Goal: Task Accomplishment & Management: Use online tool/utility

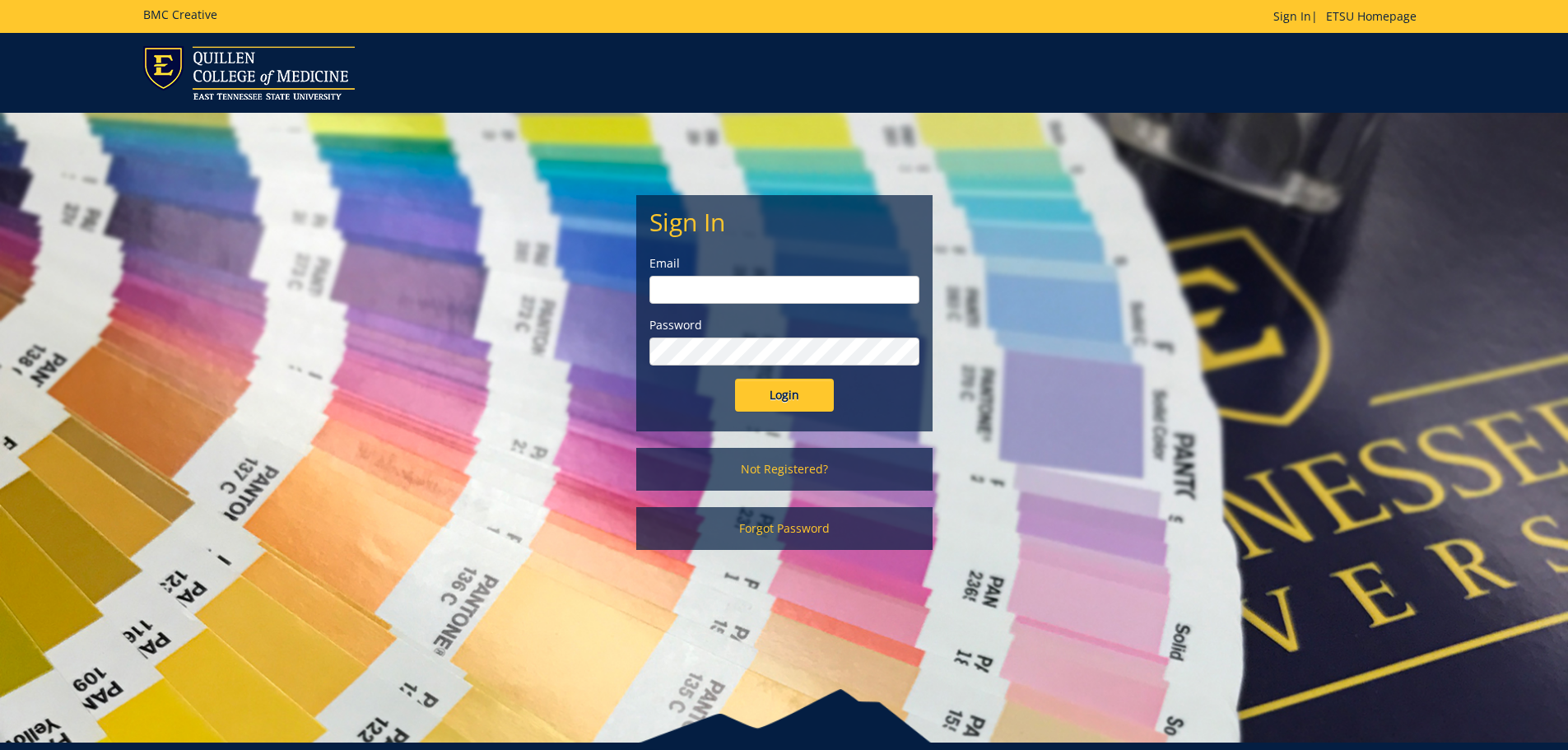
click at [716, 288] on input "email" at bounding box center [784, 290] width 270 height 28
type input "lanhamc@etsu.edu"
click at [735, 379] on input "Login" at bounding box center [784, 395] width 99 height 33
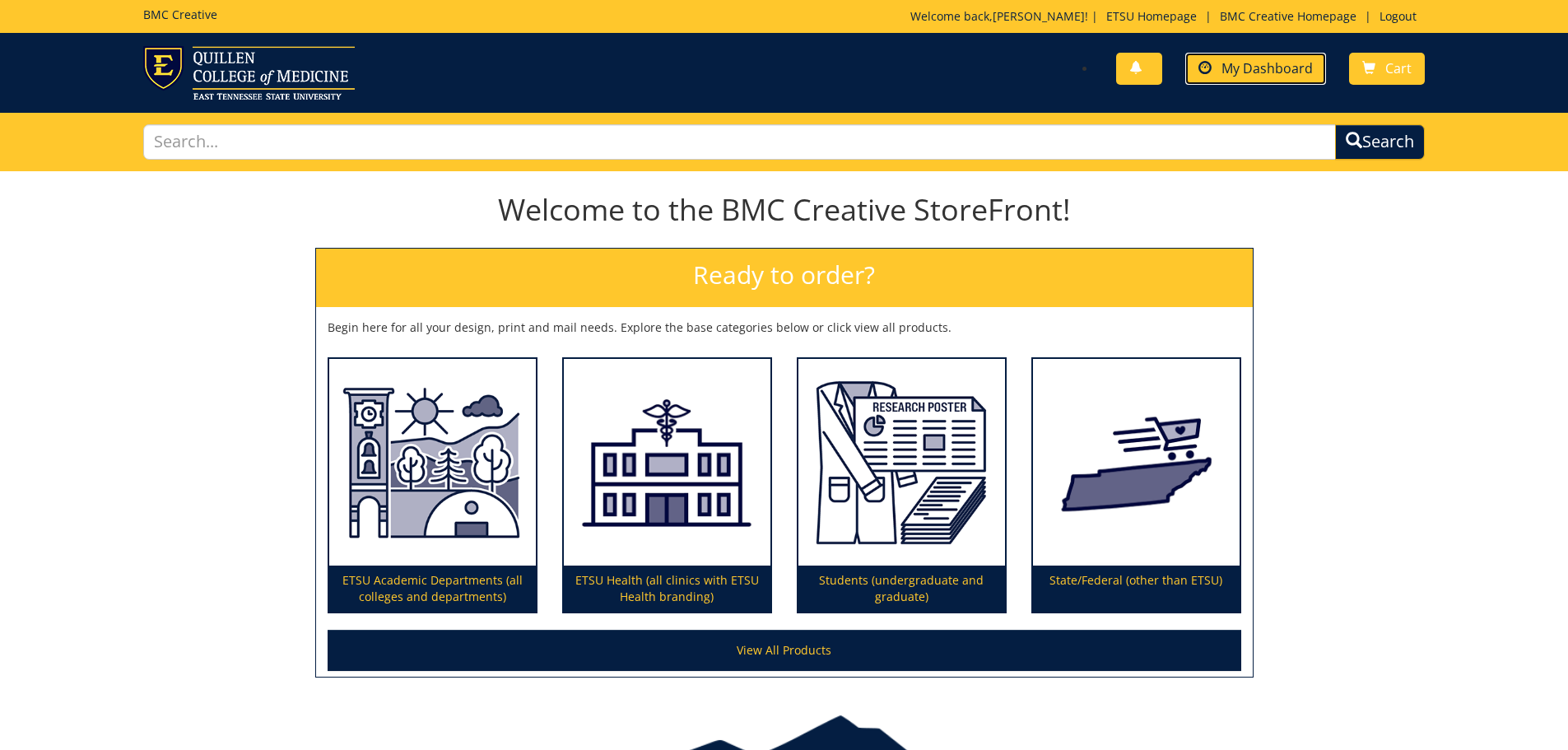
click at [1241, 70] on span "My Dashboard" at bounding box center [1267, 69] width 91 height 18
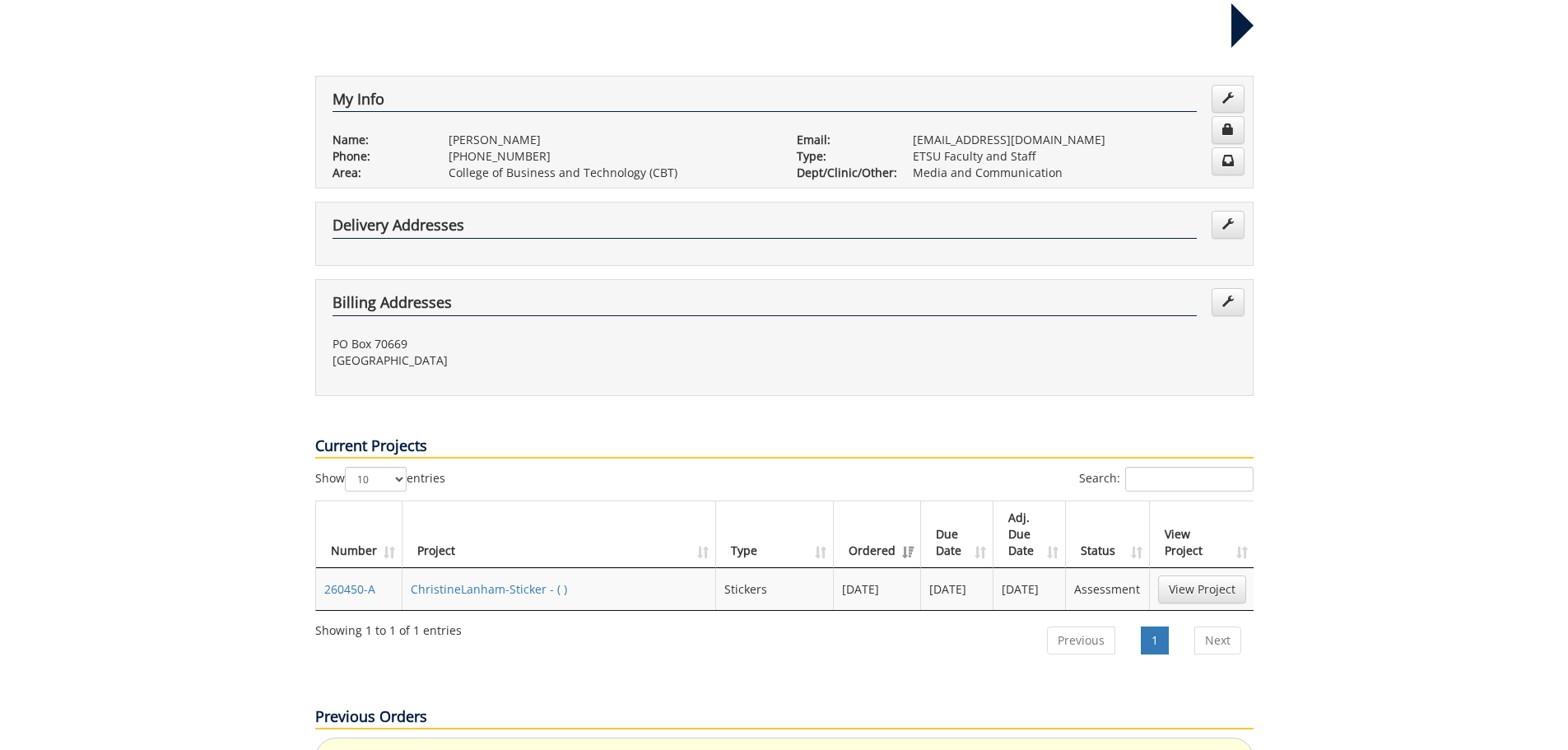
scroll to position [329, 0]
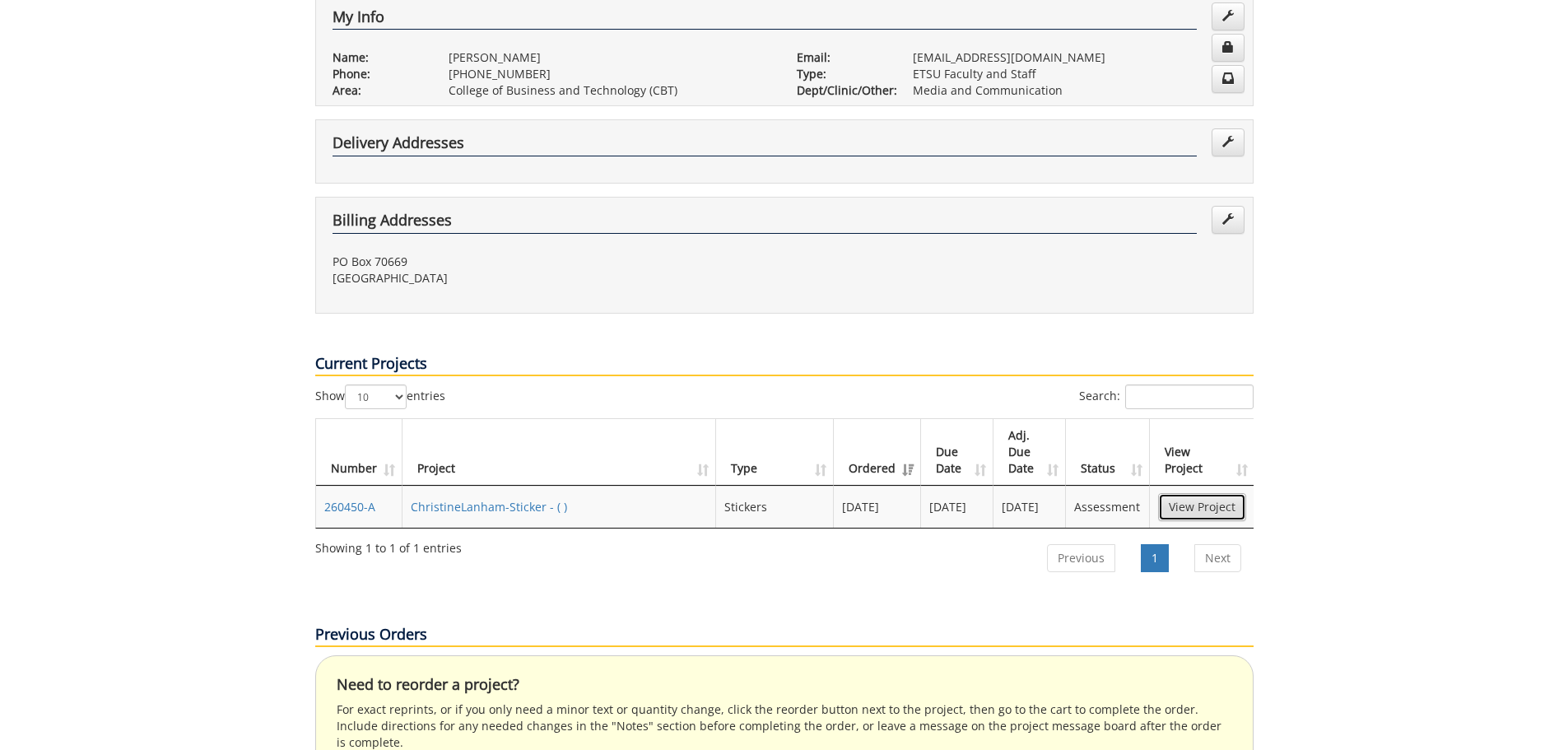
click at [1224, 494] on link "View Project" at bounding box center [1202, 507] width 88 height 28
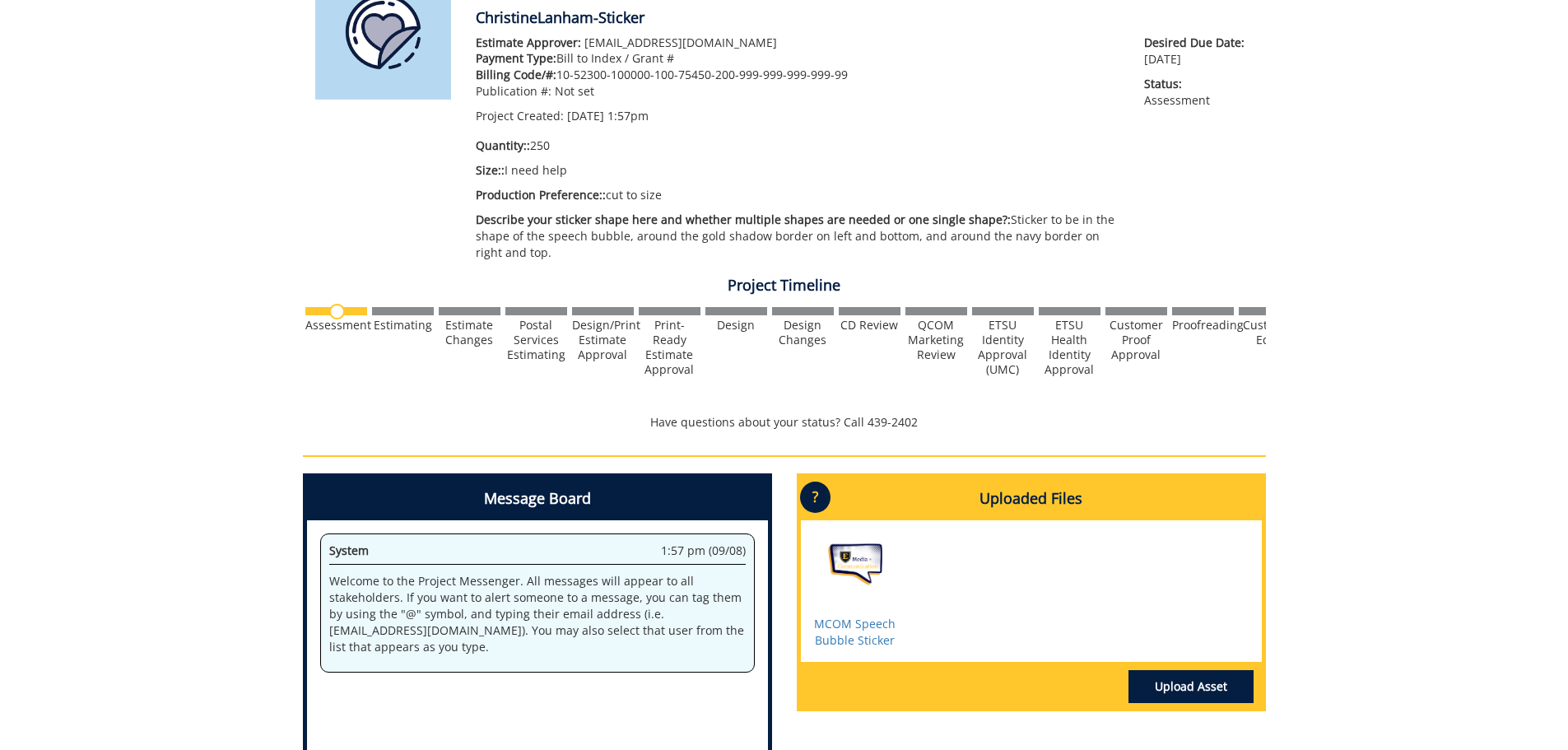
scroll to position [412, 0]
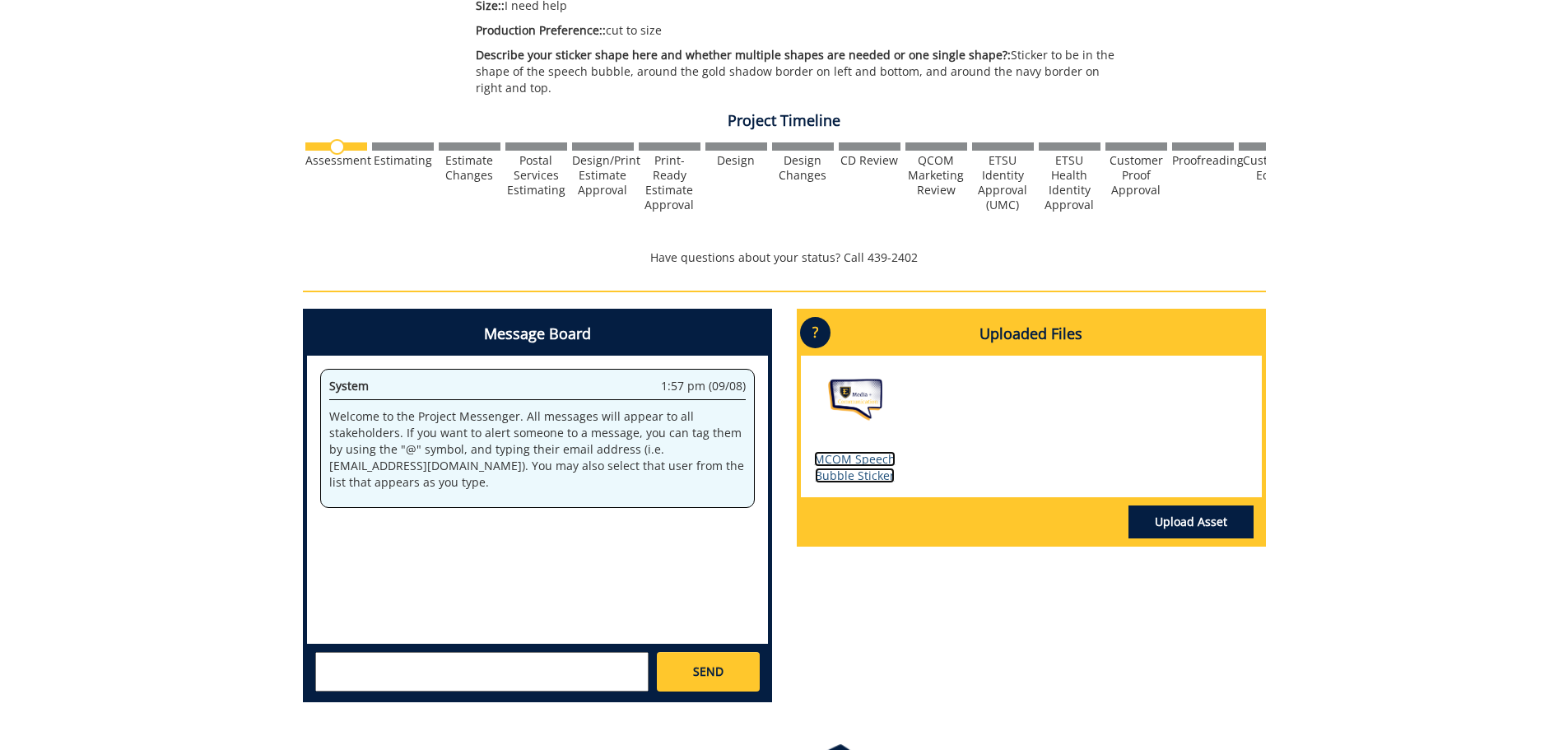
click at [859, 472] on link "MCOM Speech Bubble Sticker" at bounding box center [854, 467] width 82 height 32
click at [131, 374] on div "260450-A ChristineLanham-Sticker Estimate Approver: [EMAIL_ADDRESS][DOMAIN_NAME…" at bounding box center [784, 237] width 1568 height 957
click at [867, 478] on link "MCOM Speech Bubble Sticker" at bounding box center [854, 467] width 82 height 32
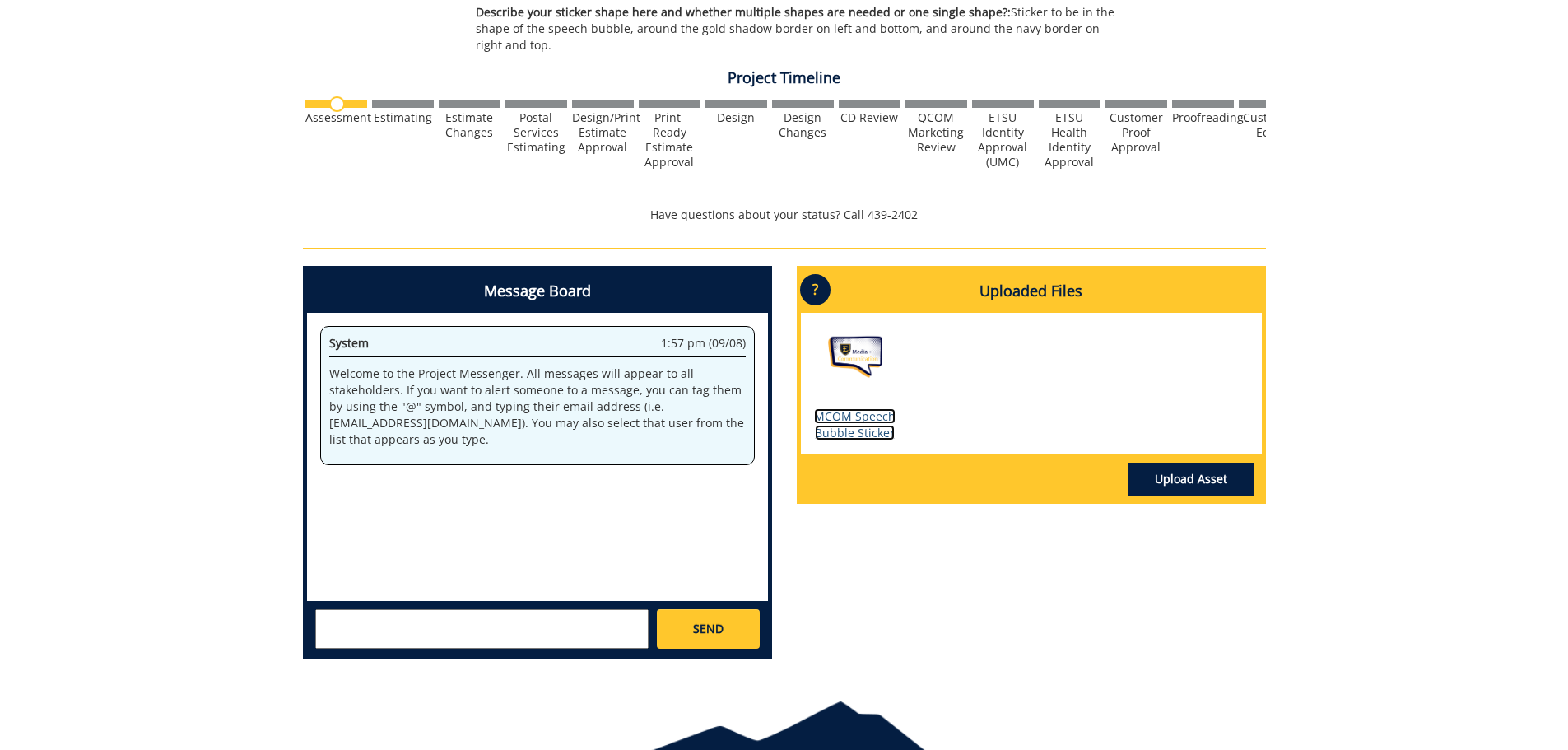
scroll to position [372, 0]
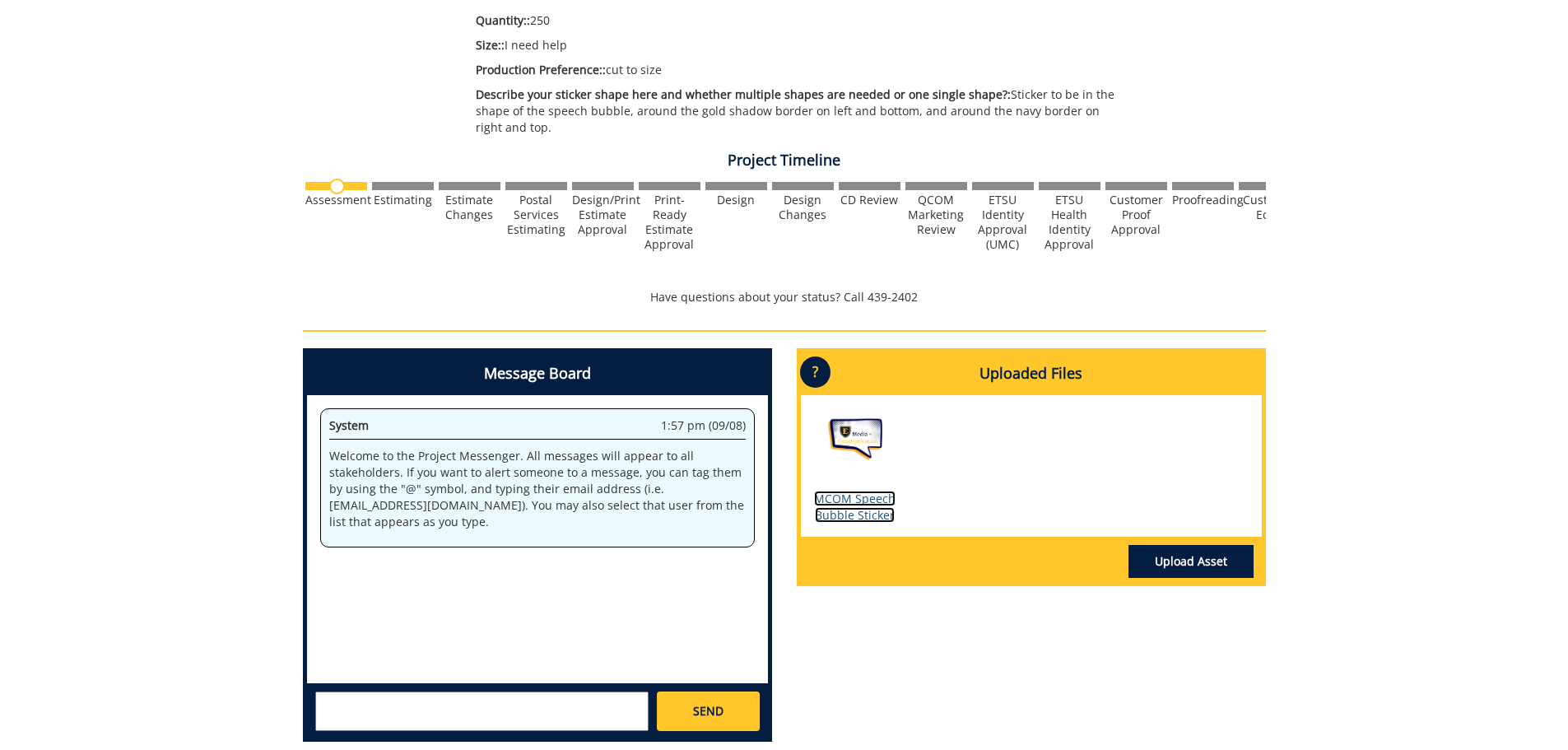
click at [854, 506] on link "MCOM Speech Bubble Sticker" at bounding box center [854, 506] width 82 height 32
click at [998, 654] on div "Message Board System 1:57 pm (09/08) Welcome to the Project Messenger. All mess…" at bounding box center [784, 551] width 987 height 407
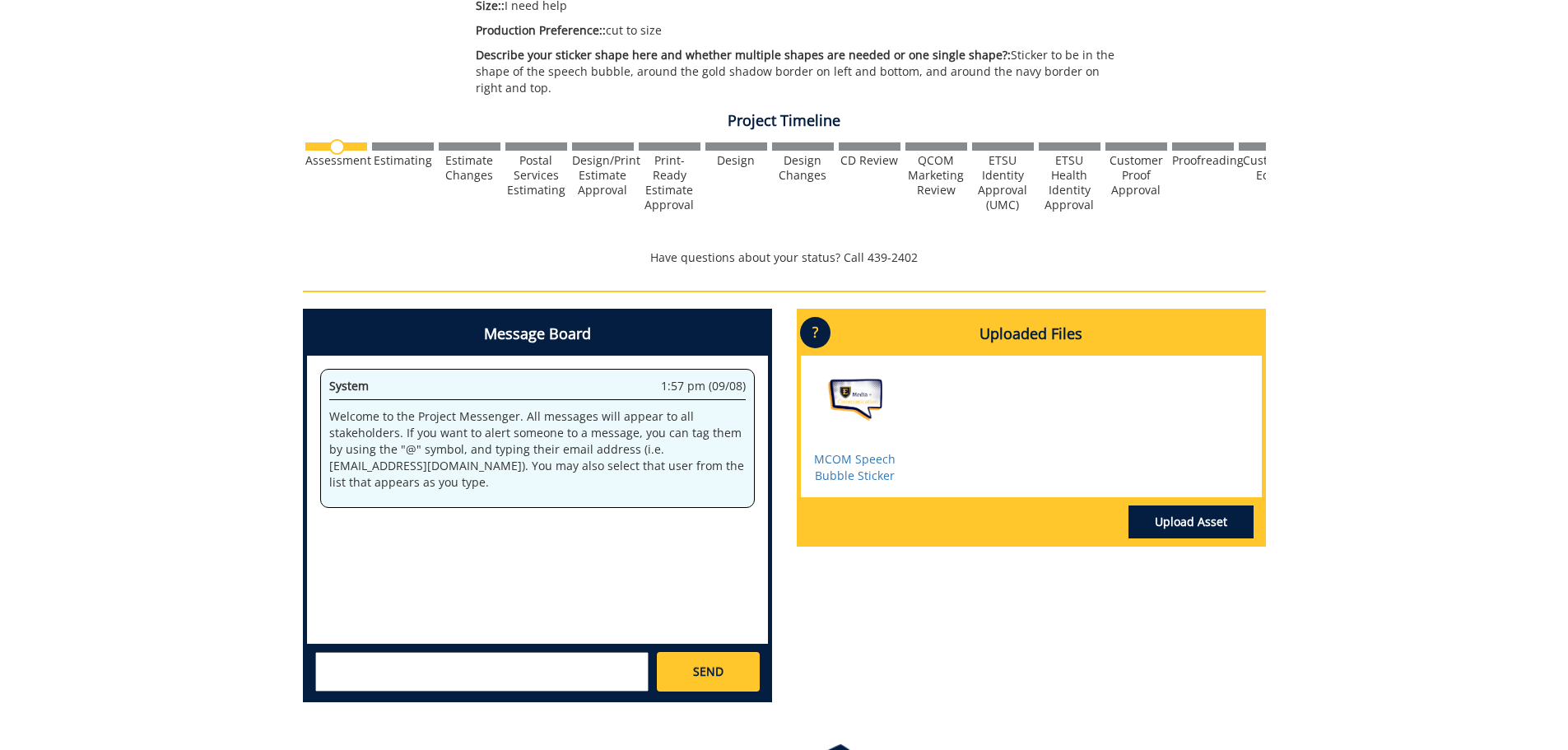
scroll to position [537, 0]
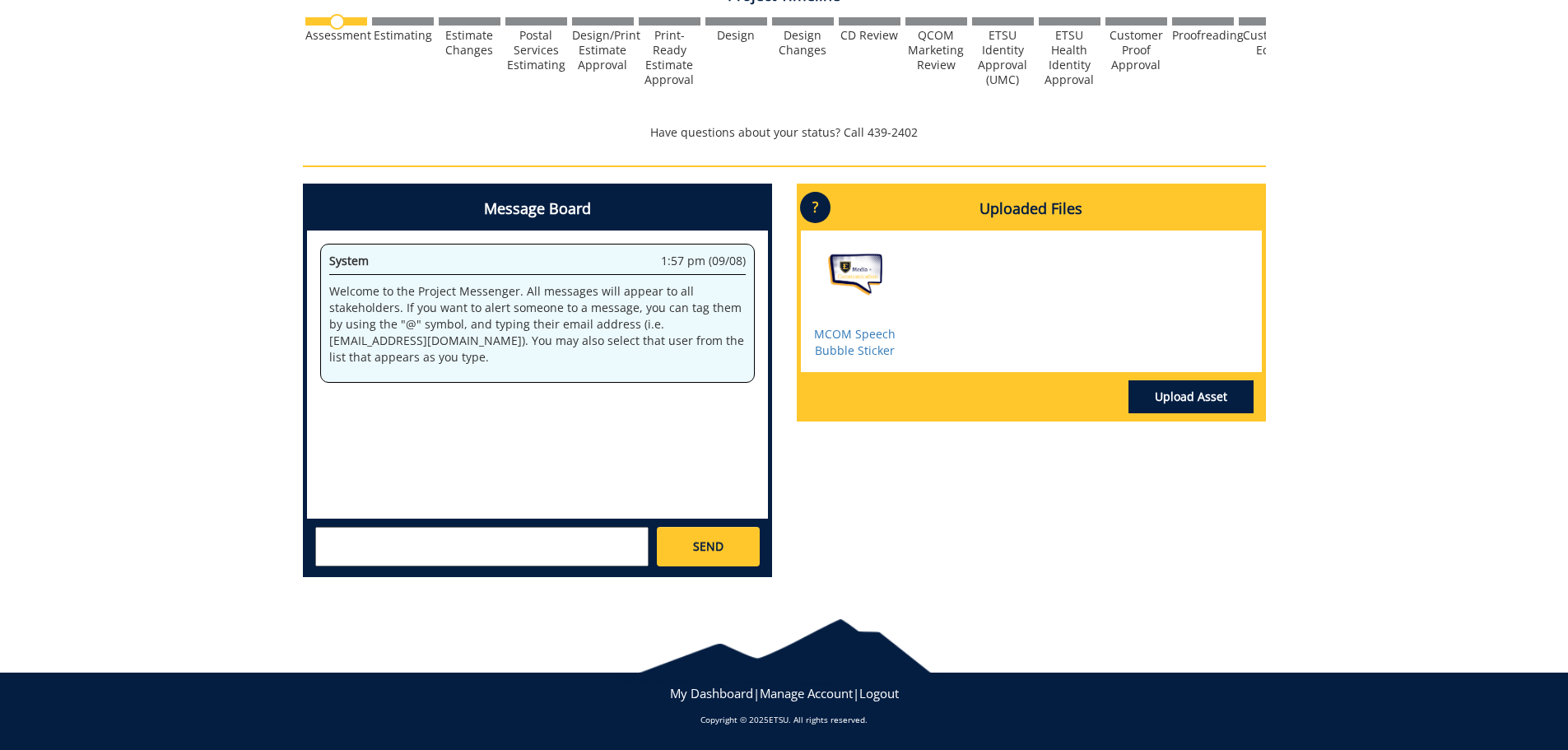
click at [389, 551] on textarea at bounding box center [481, 546] width 333 height 40
click at [1152, 398] on link "Upload Asset" at bounding box center [1190, 397] width 125 height 33
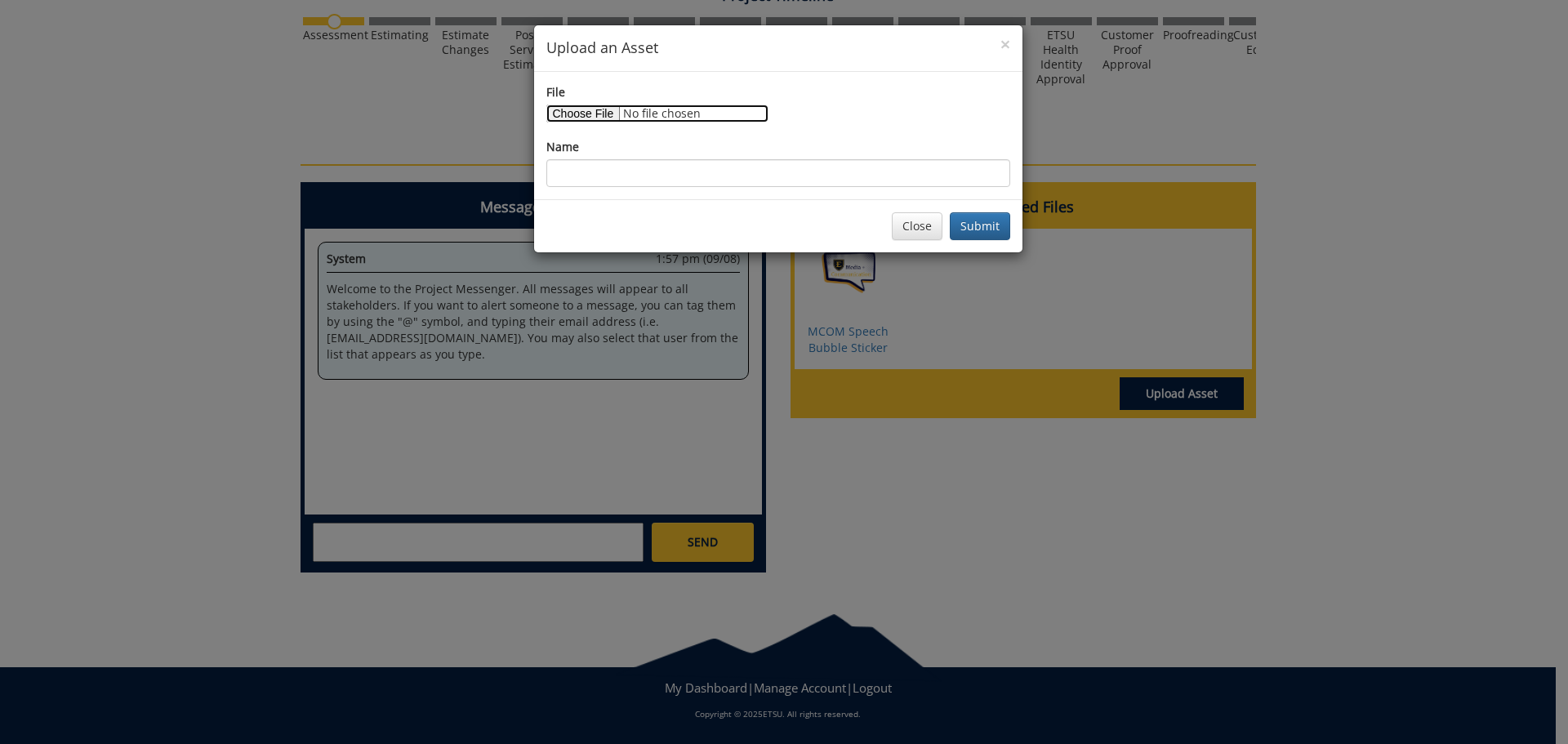
click at [609, 122] on input "File" at bounding box center [657, 114] width 222 height 18
type input "C:\fakepath\REVISED - MCOMsticker2025 - Speech Bubble.png"
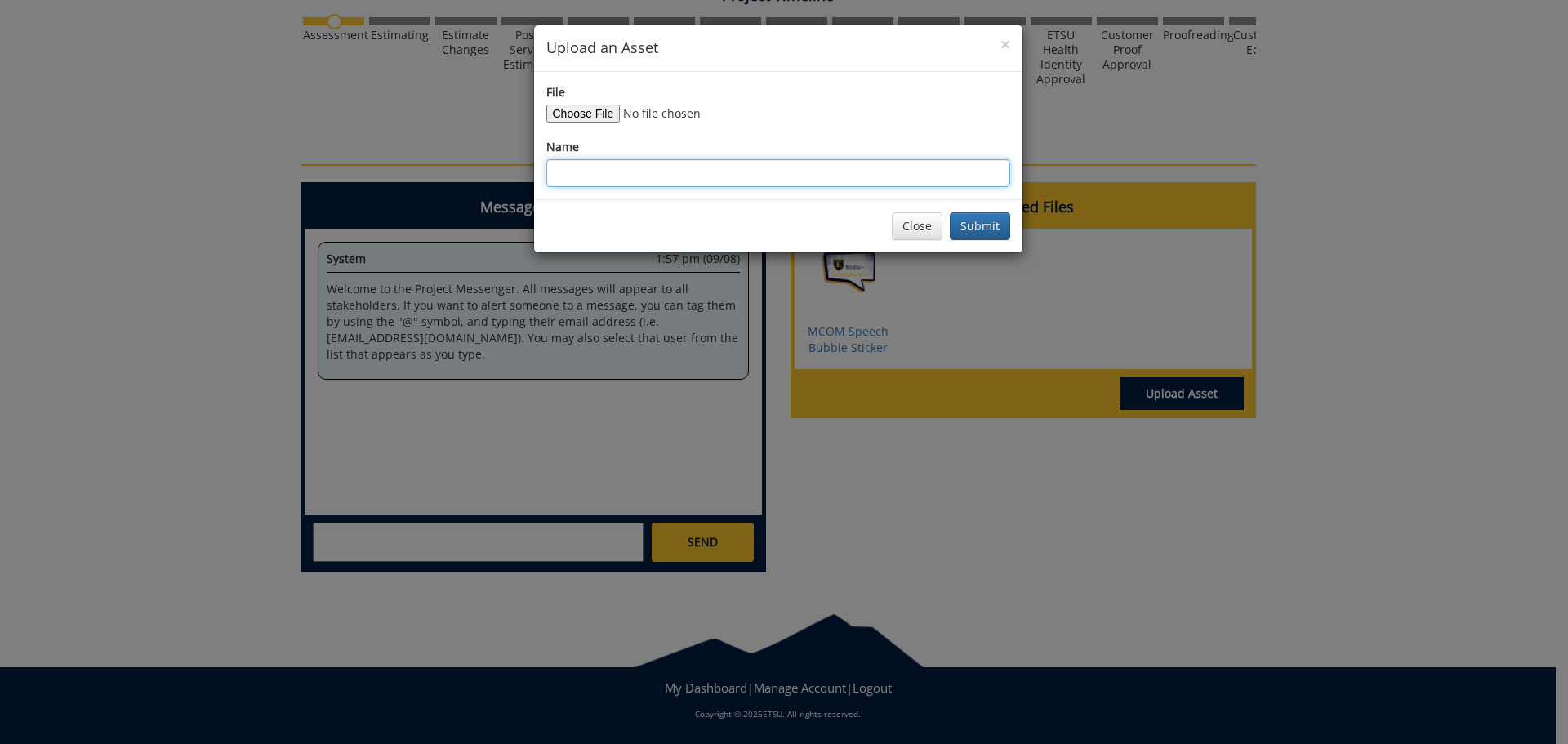
click at [579, 172] on input "Name" at bounding box center [778, 173] width 464 height 27
type input "REVISED MCOM Speech Bubble"
click at [964, 229] on button "Submit" at bounding box center [980, 226] width 60 height 27
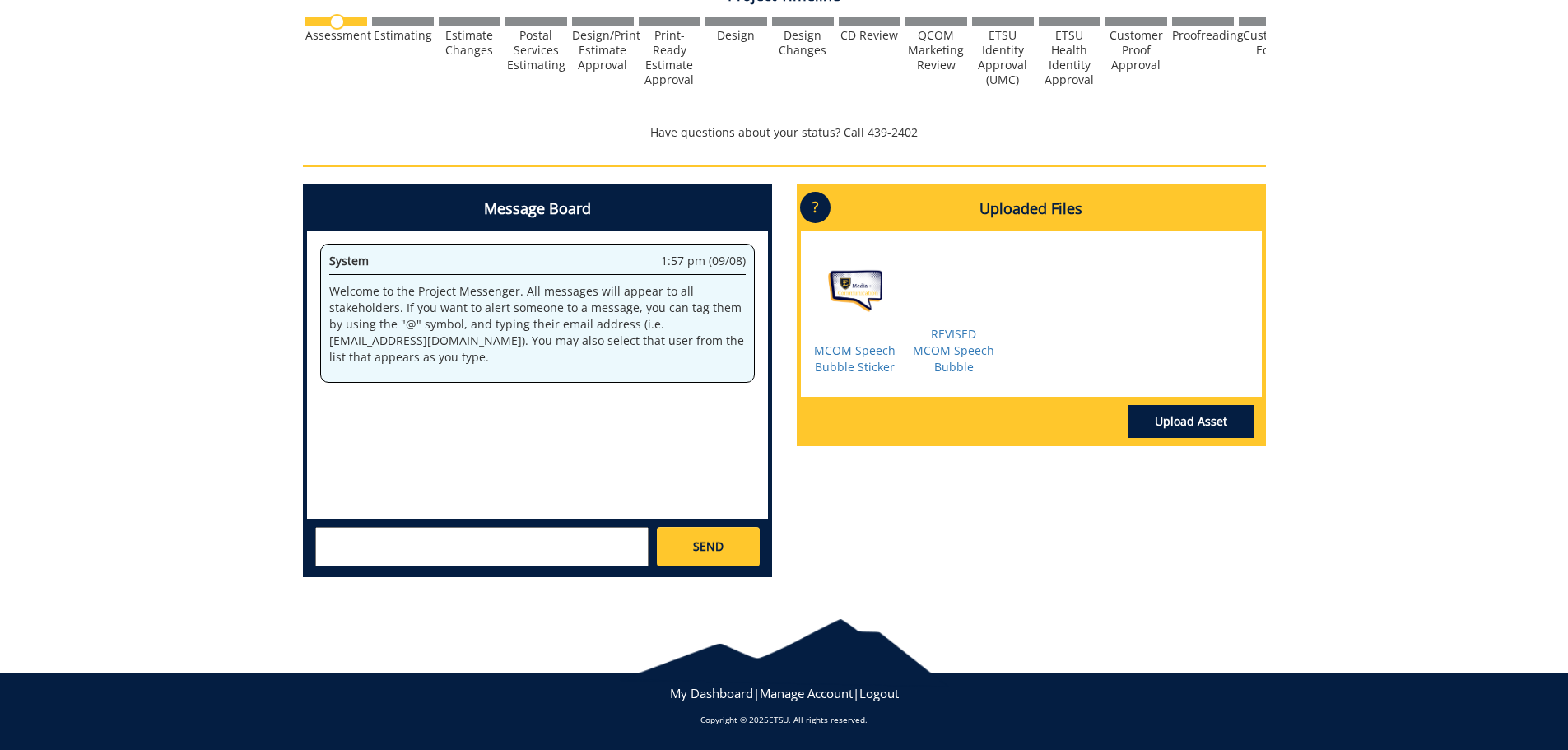
click at [446, 557] on textarea at bounding box center [481, 546] width 333 height 40
type textarea "S"
type textarea "Sorry for the confusion. I thought I had uploaded the final version that the de…"
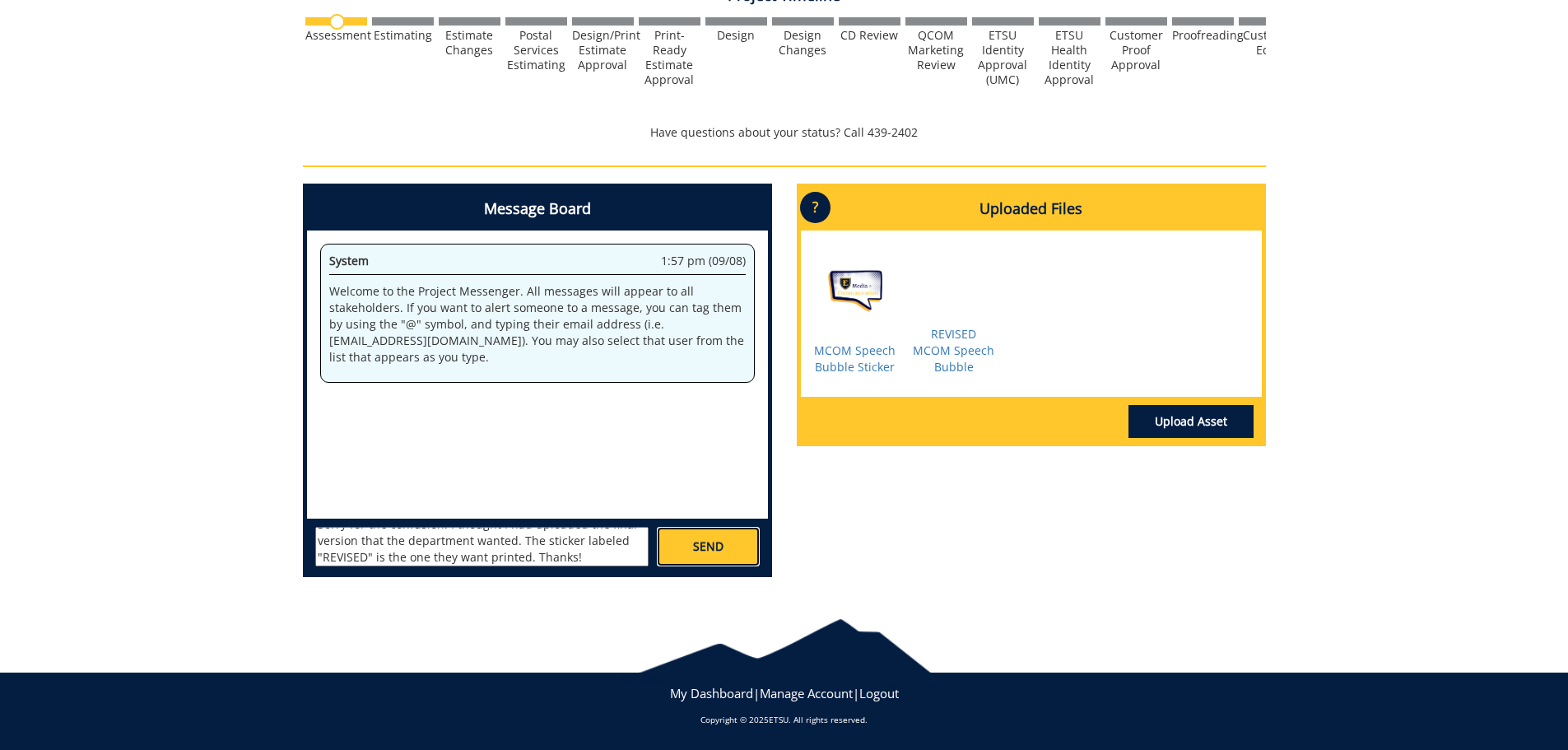
click at [713, 551] on span "SEND" at bounding box center [707, 547] width 30 height 17
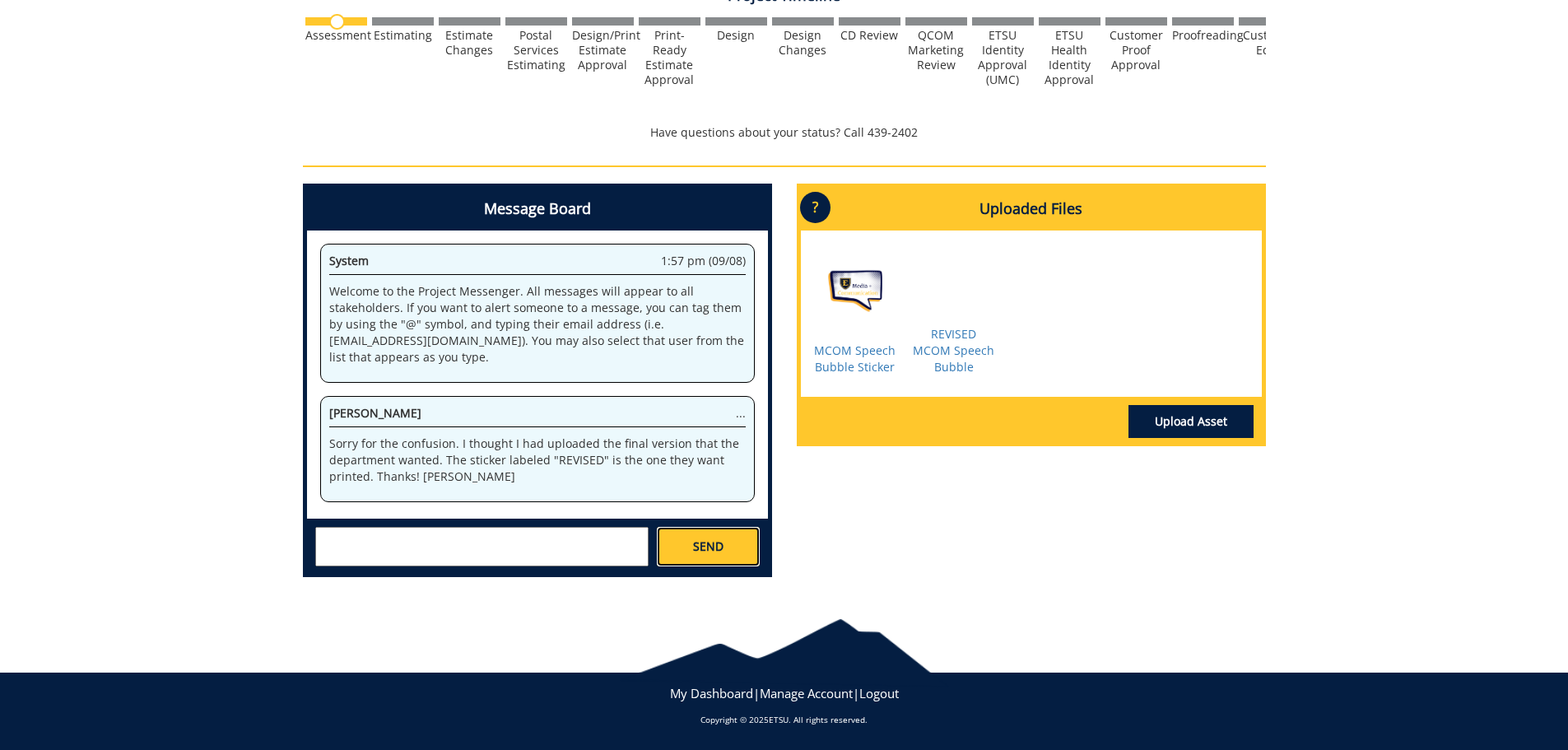
scroll to position [0, 0]
click at [956, 352] on link "REVISED MCOM Speech Bubble" at bounding box center [953, 350] width 82 height 49
